Goal: Navigation & Orientation: Understand site structure

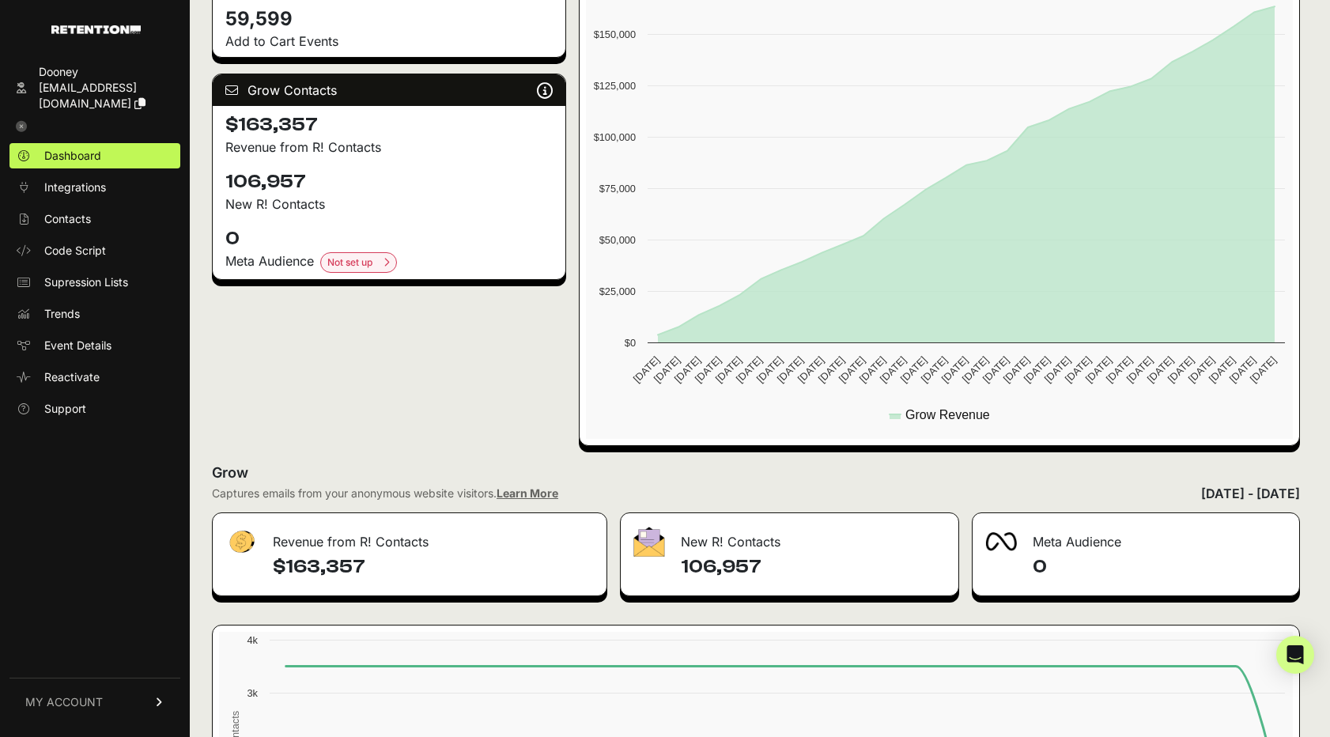
scroll to position [337, 0]
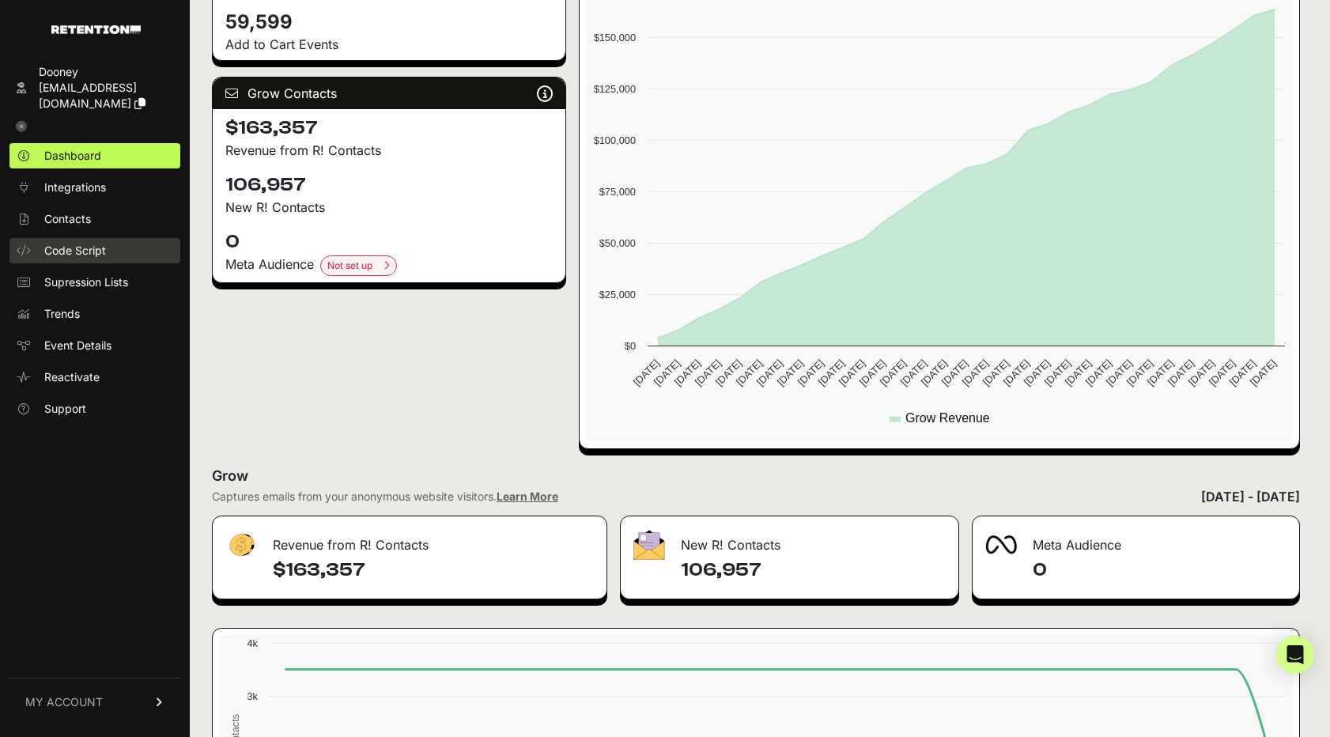
click at [96, 243] on span "Code Script" at bounding box center [75, 251] width 62 height 16
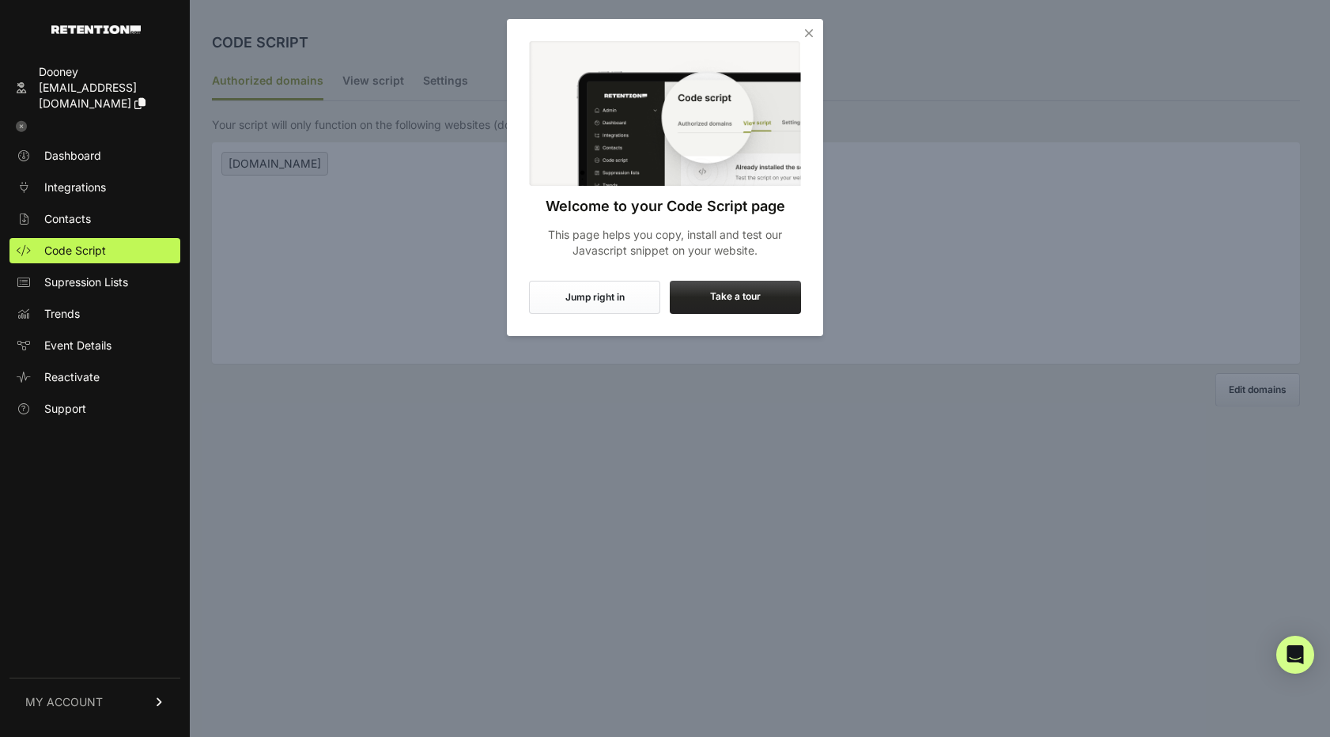
click at [807, 32] on icon "Close" at bounding box center [809, 33] width 16 height 16
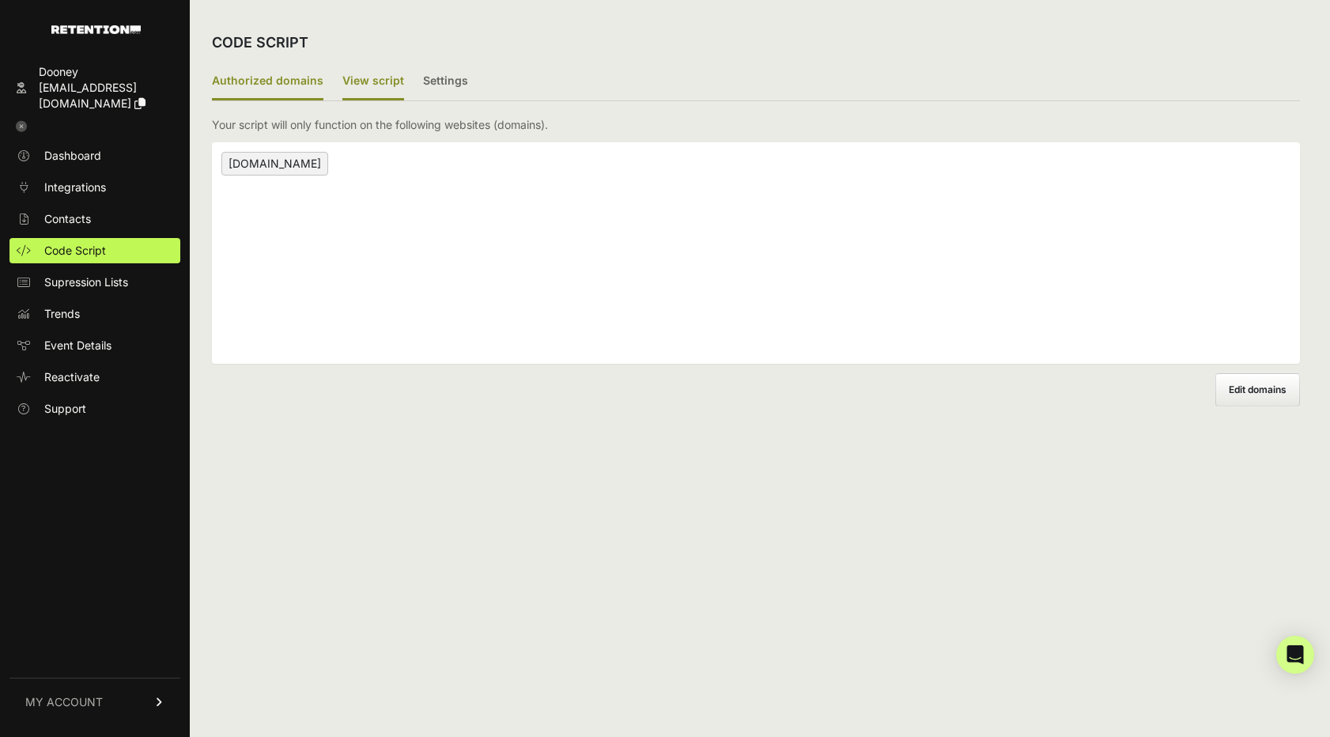
click at [384, 80] on label "View script" at bounding box center [373, 81] width 62 height 37
click at [0, 0] on input "View script" at bounding box center [0, 0] width 0 height 0
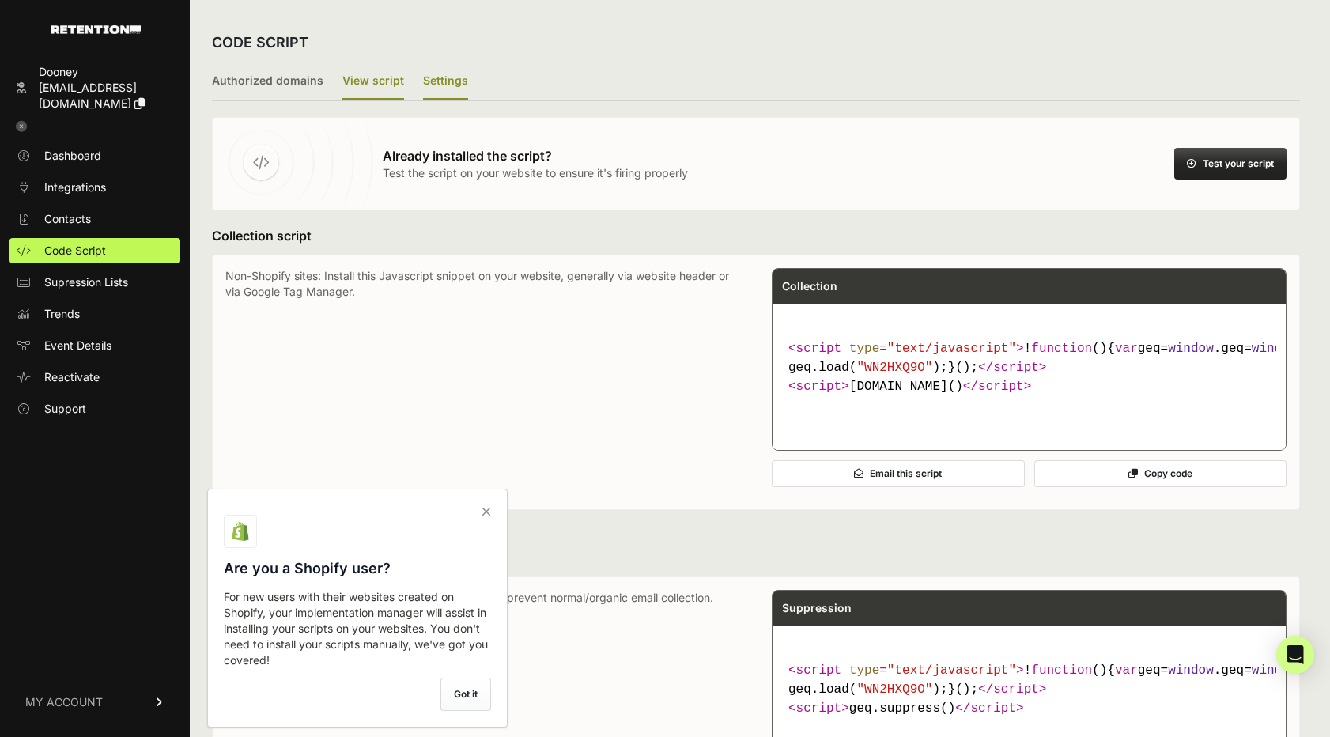
click at [440, 81] on label "Settings" at bounding box center [445, 81] width 45 height 37
click at [0, 0] on input "Settings" at bounding box center [0, 0] width 0 height 0
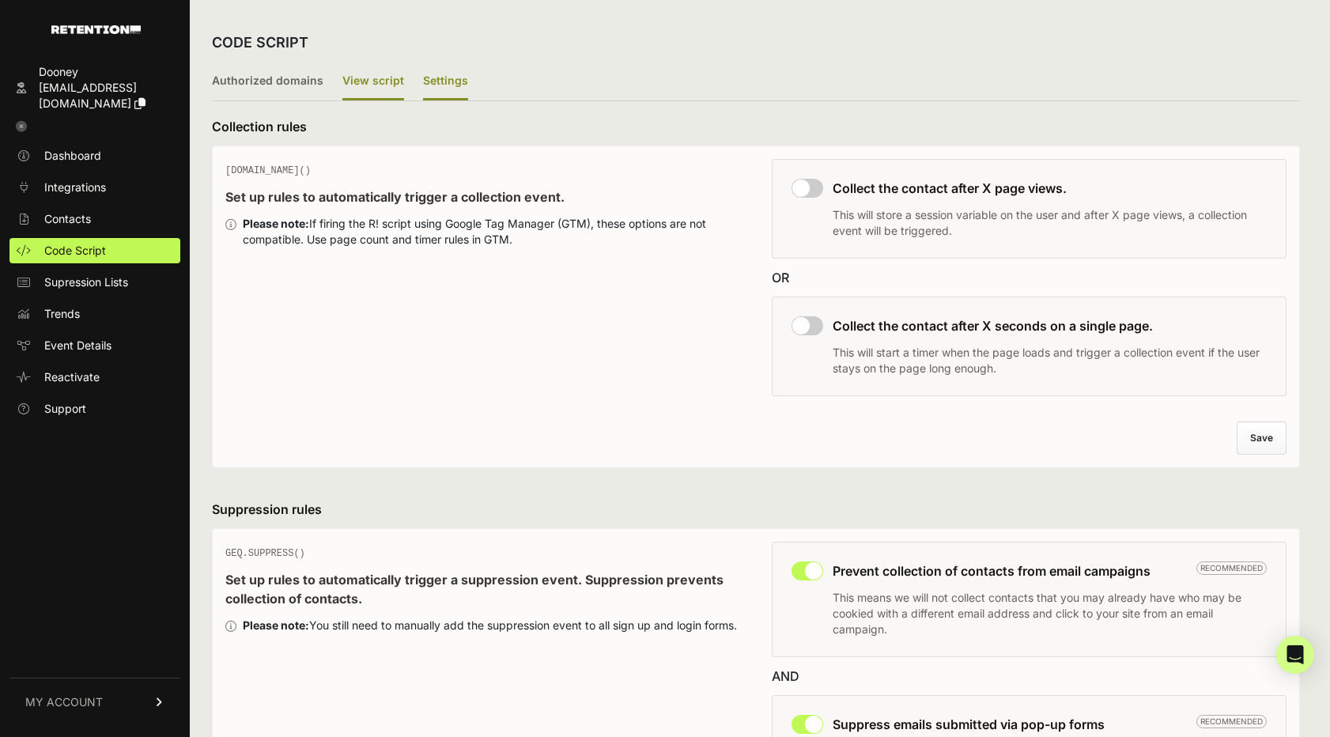
click at [363, 78] on label "View script" at bounding box center [373, 81] width 62 height 37
click at [0, 0] on input "View script" at bounding box center [0, 0] width 0 height 0
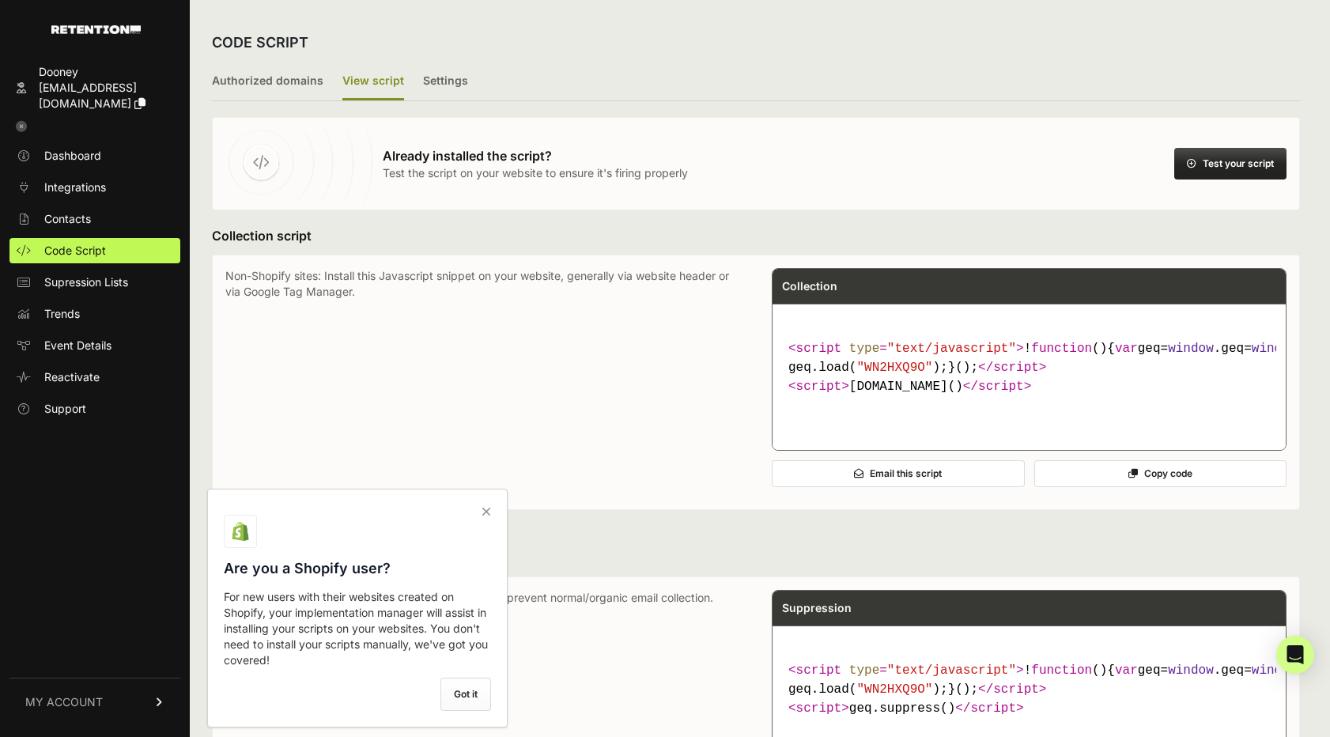
click at [489, 508] on icon at bounding box center [486, 511] width 22 height 25
click at [0, 0] on input "checkbox" at bounding box center [0, 0] width 0 height 0
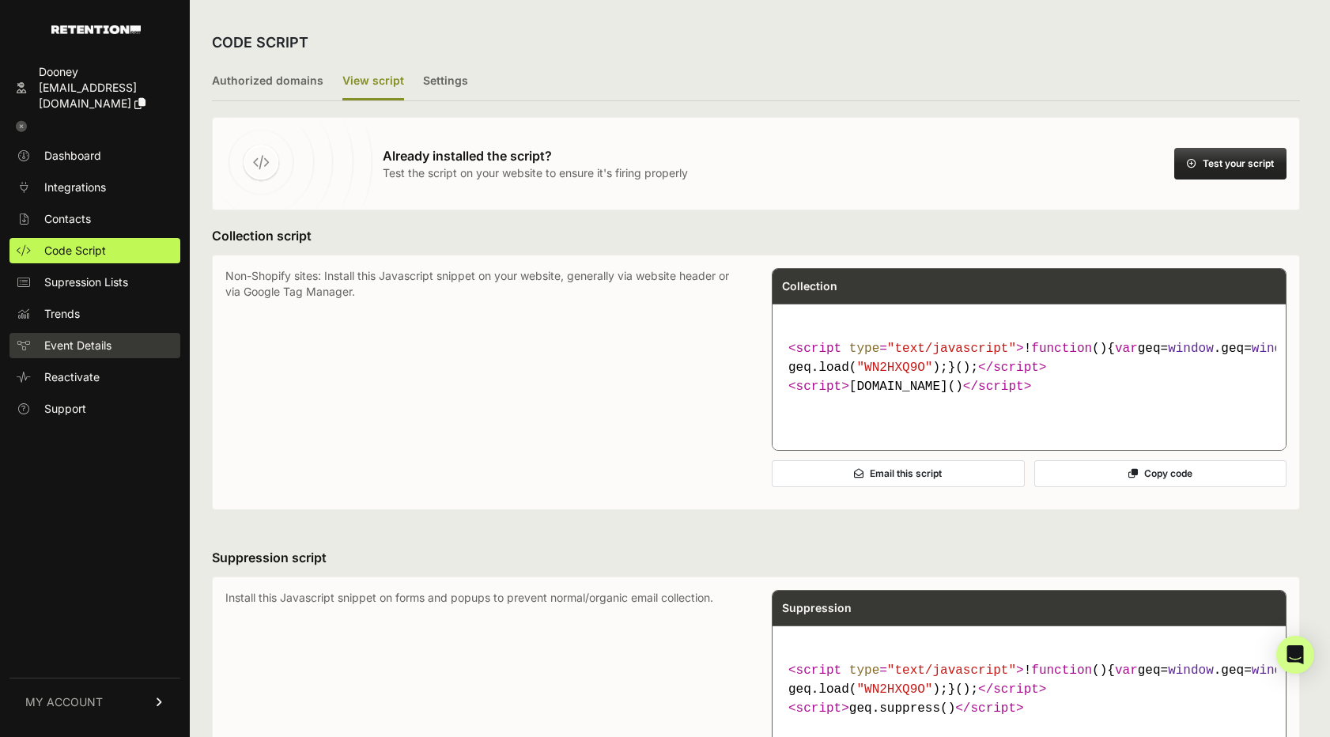
click at [62, 338] on span "Event Details" at bounding box center [77, 346] width 67 height 16
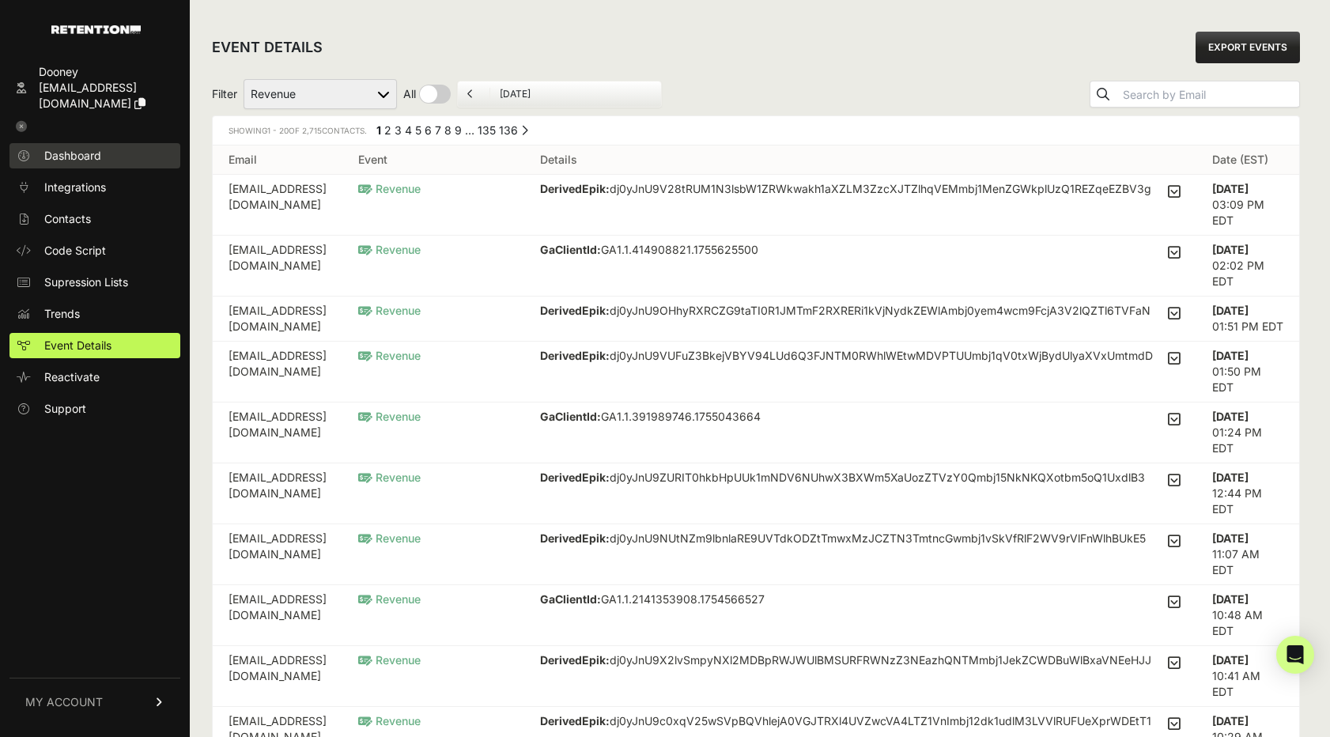
click at [67, 148] on span "Dashboard" at bounding box center [72, 156] width 57 height 16
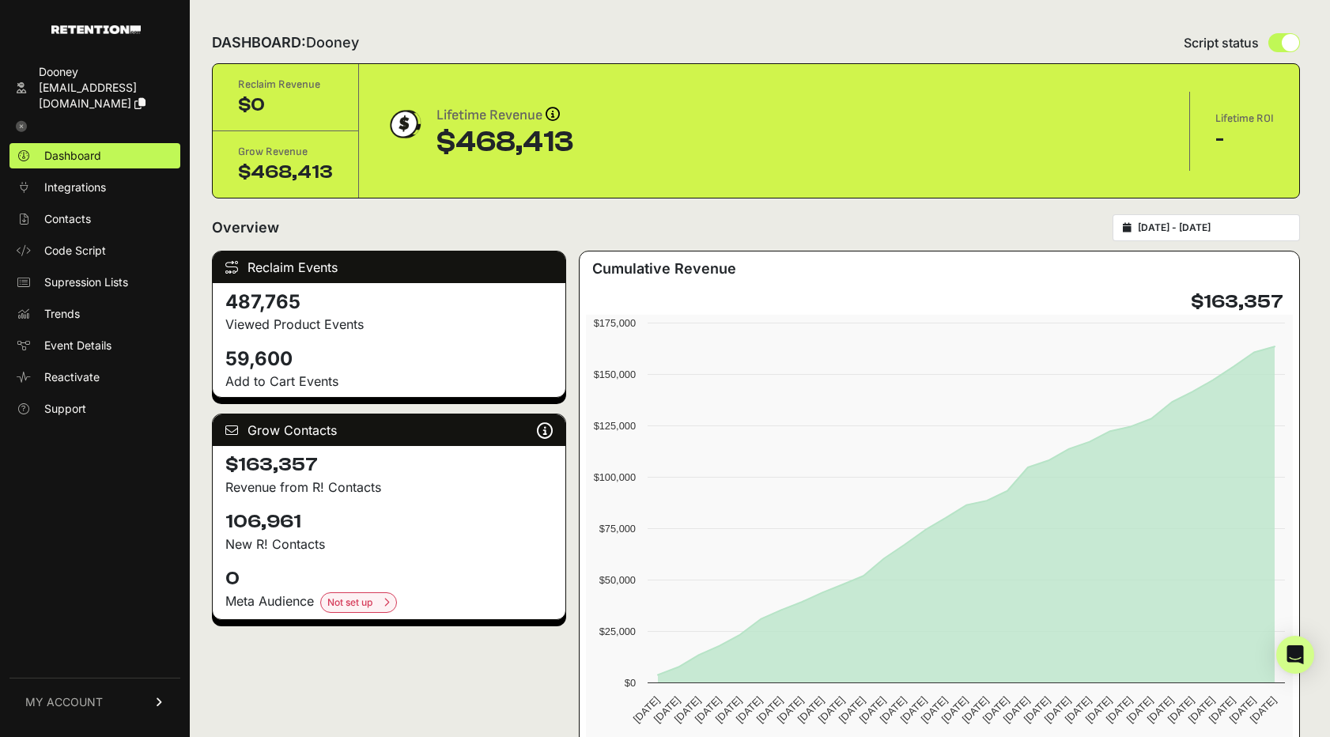
drag, startPoint x: 289, startPoint y: 354, endPoint x: 215, endPoint y: 339, distance: 75.1
click at [215, 339] on div "Reclaim Events 487,765 Viewed Product Events 59,600 Add to Cart Events" at bounding box center [389, 324] width 354 height 147
click at [79, 211] on span "Contacts" at bounding box center [67, 219] width 47 height 16
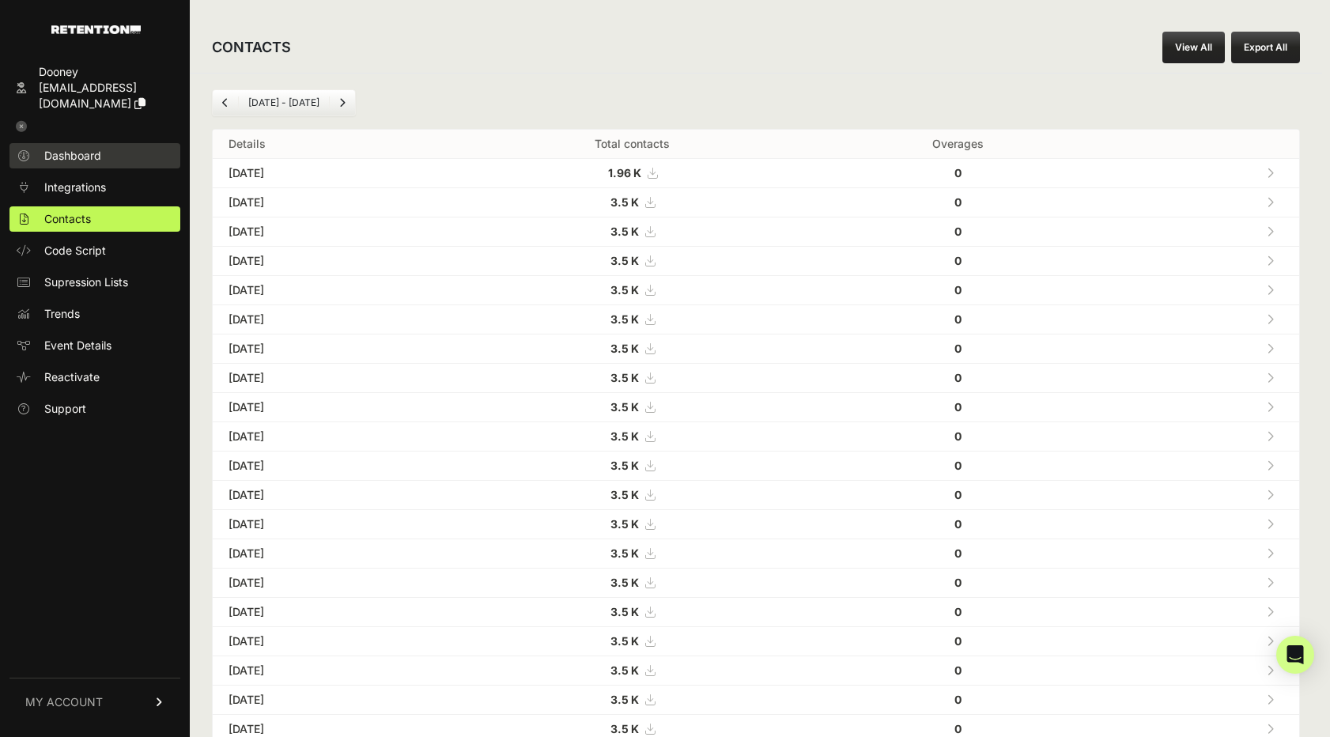
click at [89, 148] on span "Dashboard" at bounding box center [72, 156] width 57 height 16
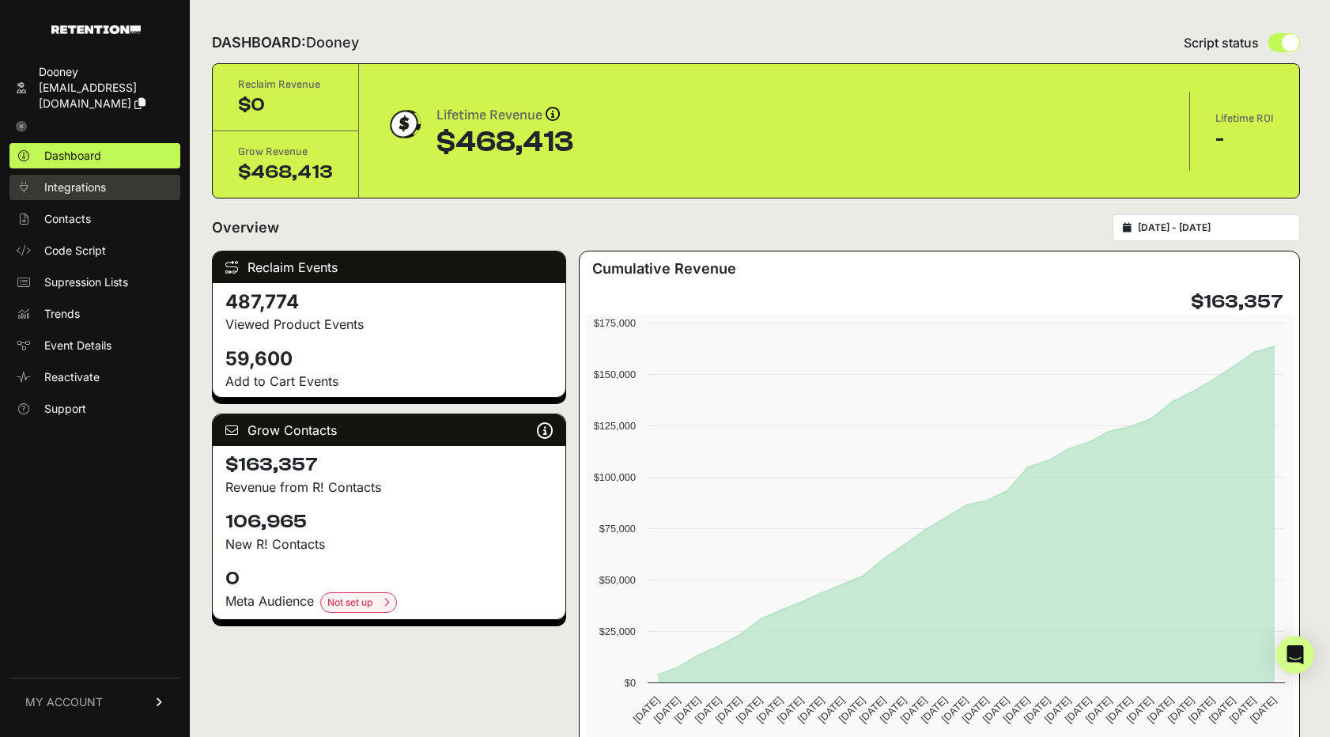
click at [81, 179] on span "Integrations" at bounding box center [75, 187] width 62 height 16
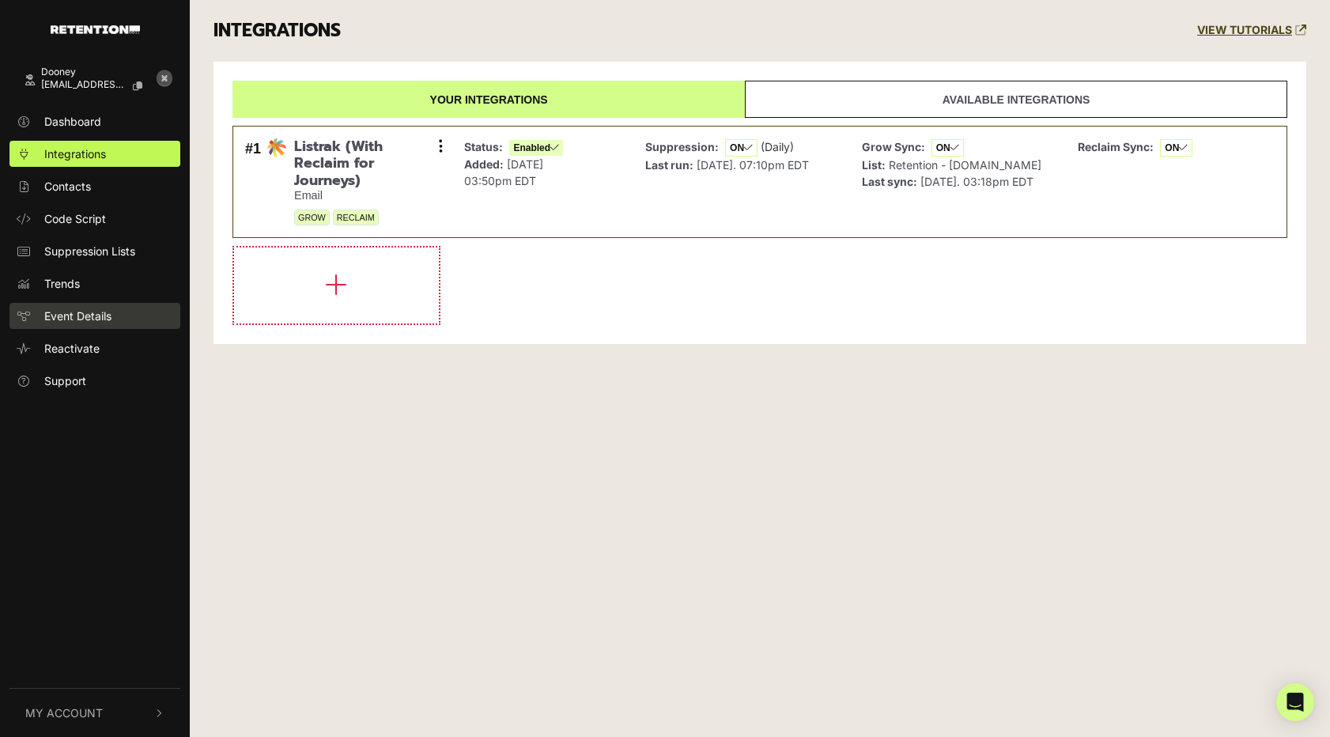
click at [62, 311] on span "Event Details" at bounding box center [77, 316] width 67 height 17
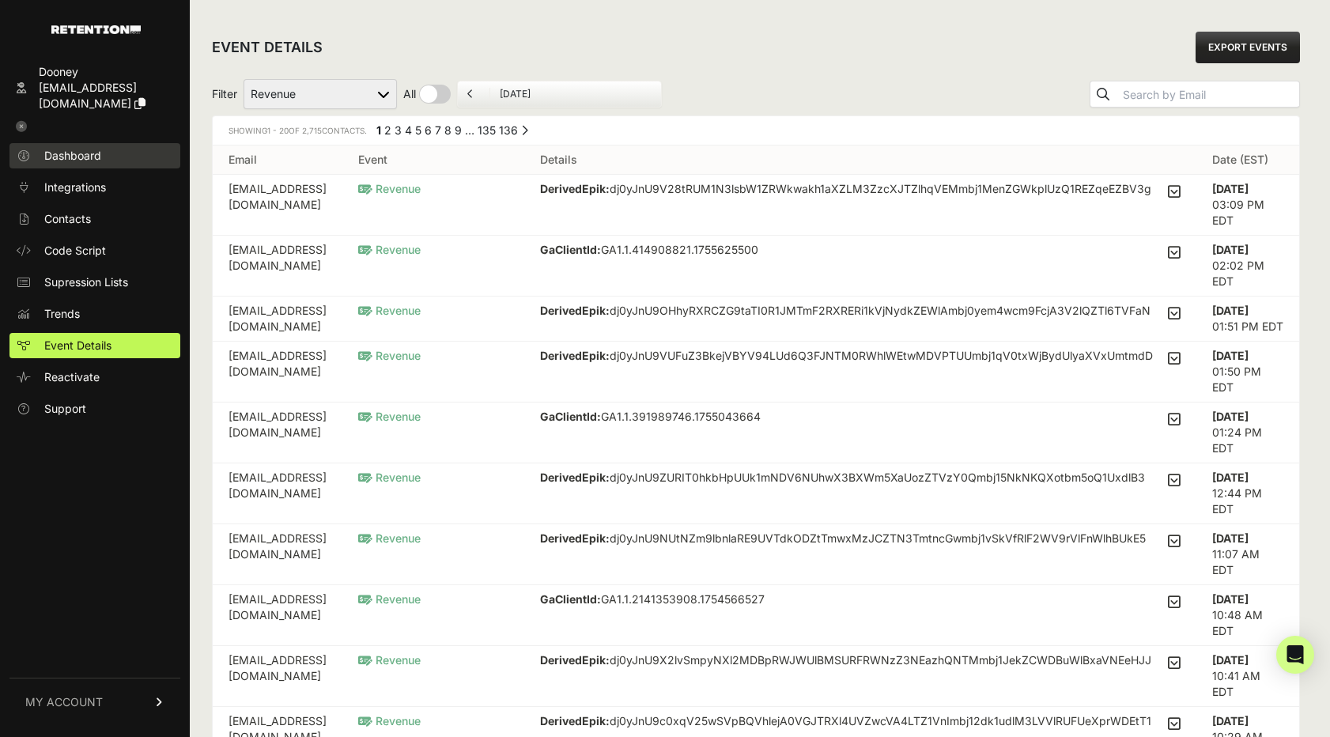
click at [86, 148] on span "Dashboard" at bounding box center [72, 156] width 57 height 16
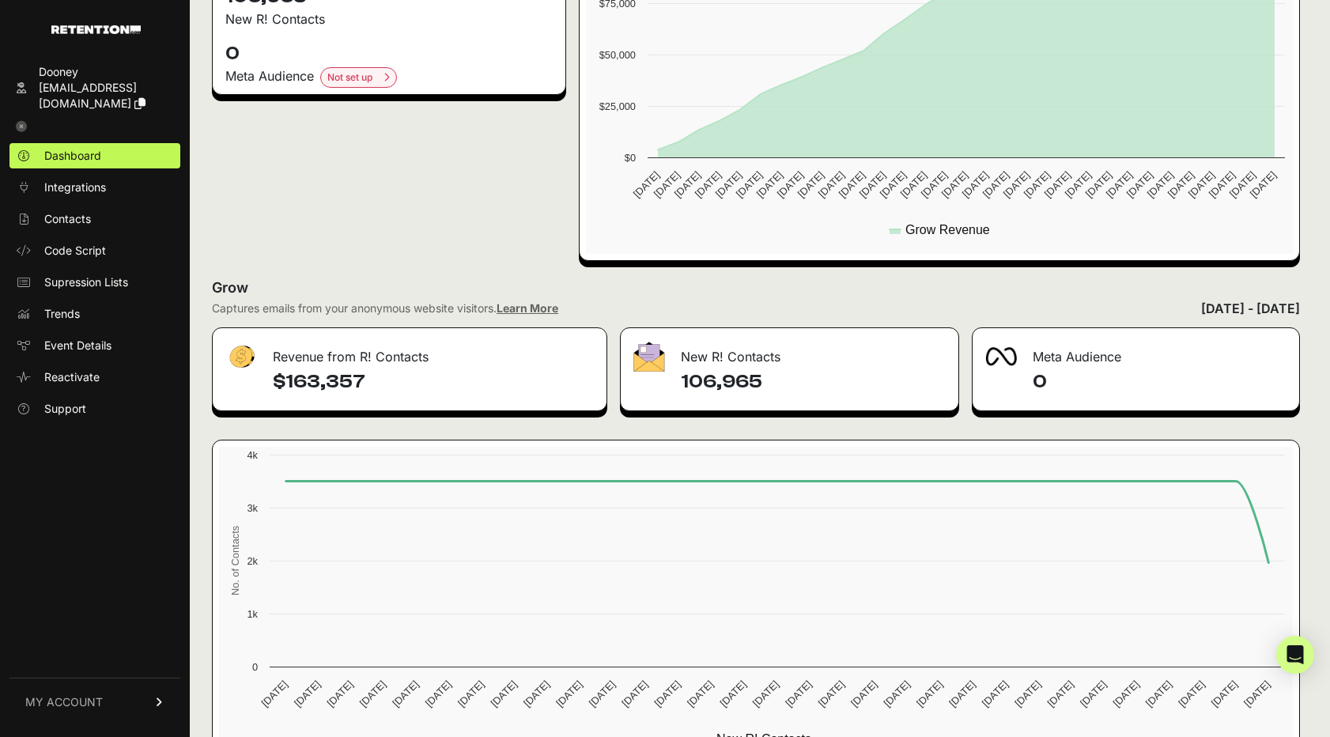
scroll to position [580, 0]
